Goal: Task Accomplishment & Management: Manage account settings

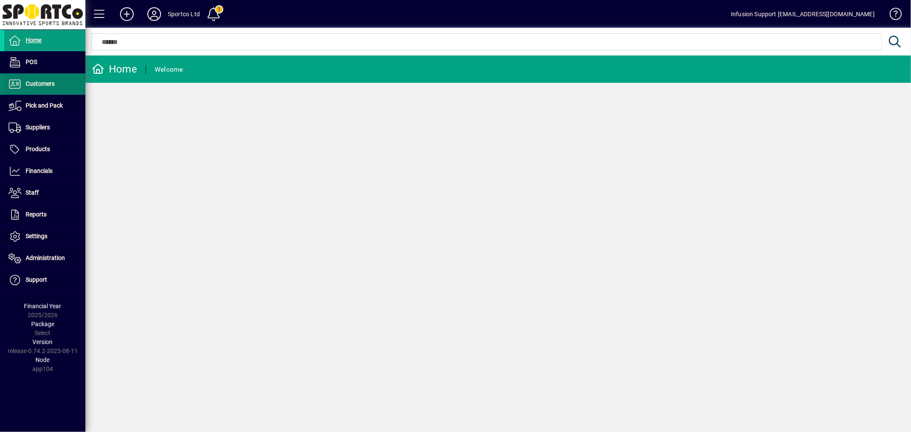
click at [29, 83] on span "Customers" at bounding box center [40, 83] width 29 height 7
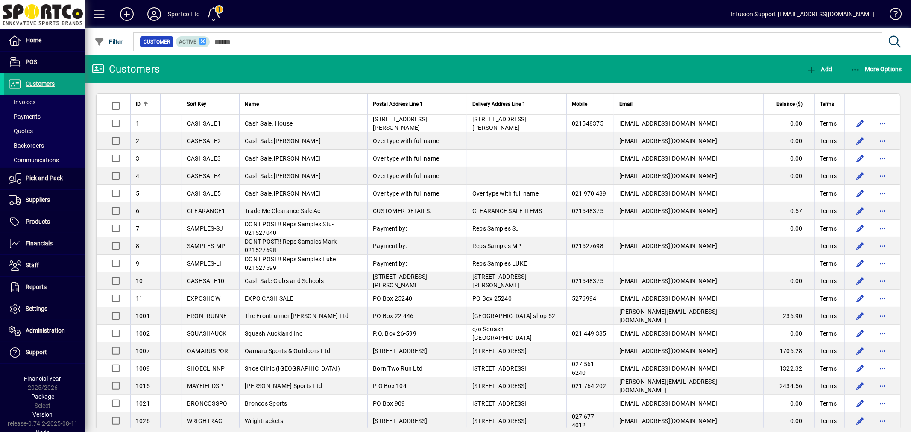
click at [202, 41] on icon at bounding box center [203, 42] width 8 height 8
click at [115, 35] on span "button" at bounding box center [108, 42] width 33 height 20
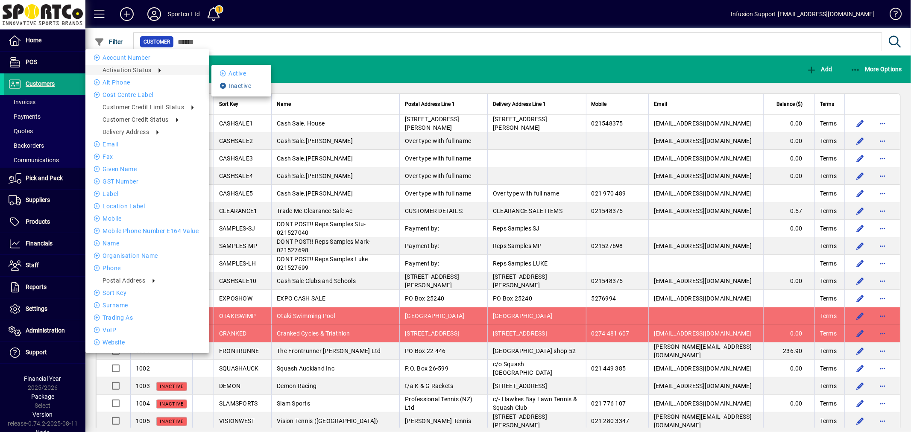
click at [229, 85] on li "Inactive" at bounding box center [241, 86] width 60 height 10
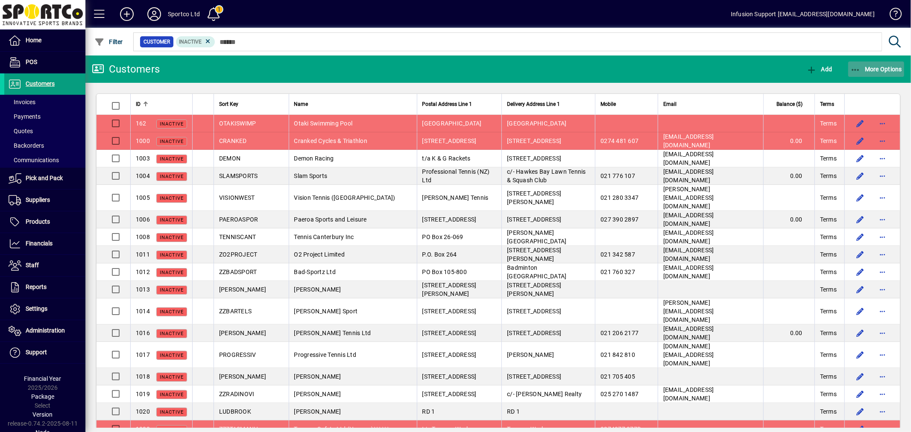
click at [888, 67] on span "More Options" at bounding box center [876, 69] width 52 height 7
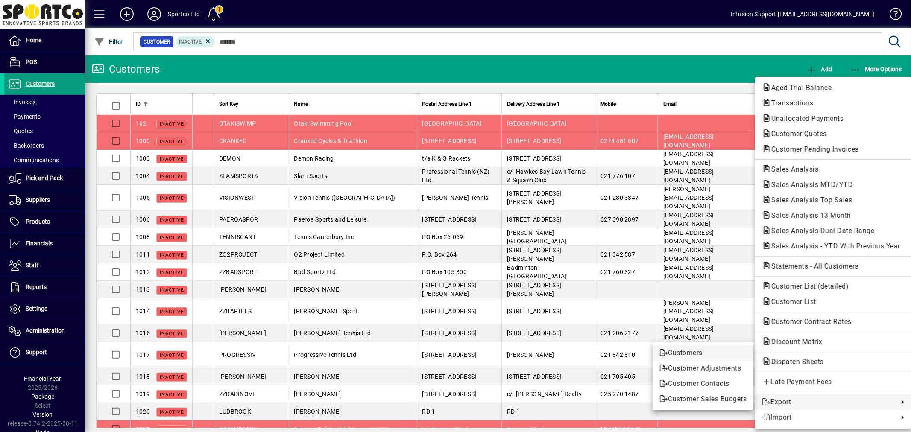
click at [696, 352] on span "Customers" at bounding box center [702, 353] width 87 height 10
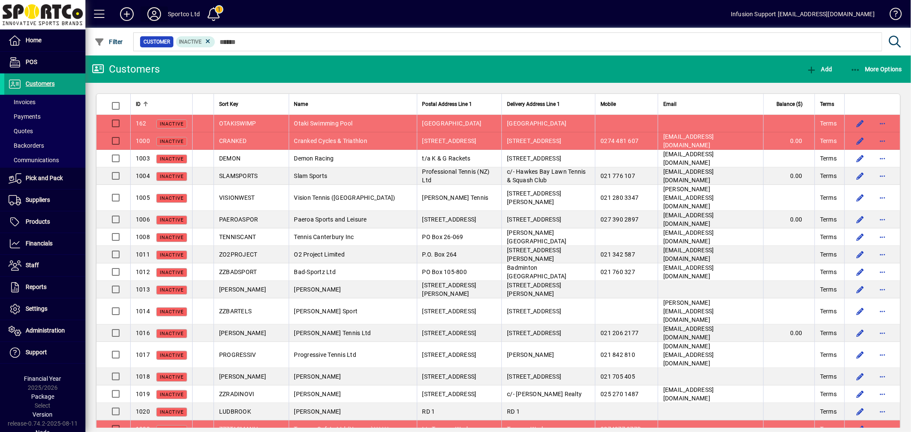
click at [154, 12] on icon at bounding box center [154, 14] width 17 height 14
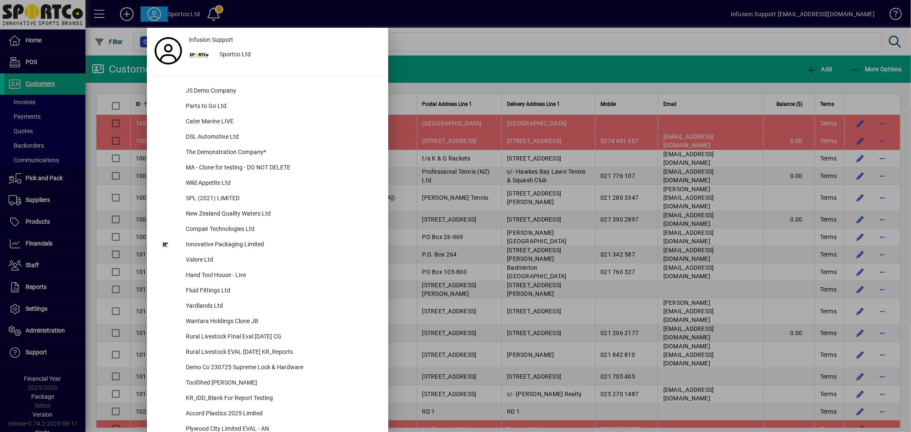
scroll to position [3252, 0]
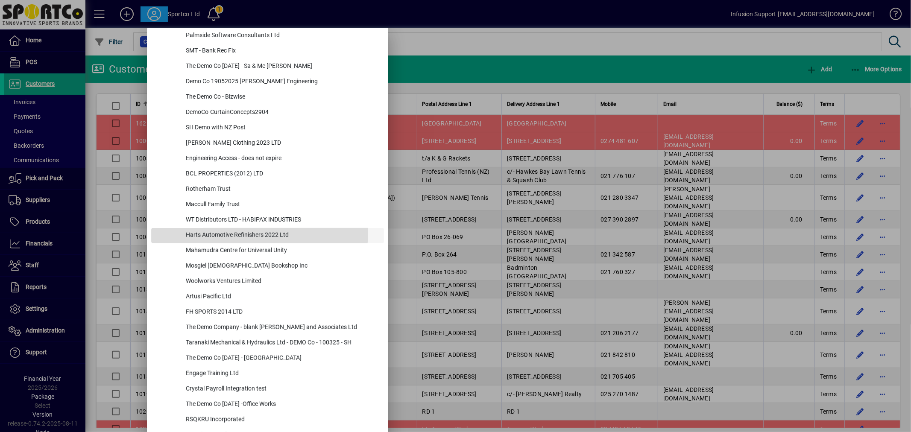
click at [231, 231] on div "Harts Automotive Refinishers 2022 Ltd" at bounding box center [281, 235] width 205 height 15
